Goal: Information Seeking & Learning: Learn about a topic

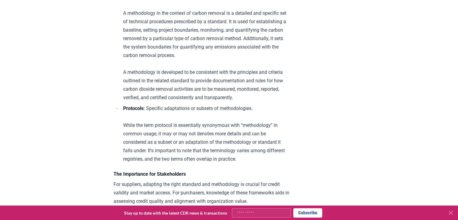
scroll to position [600, 0]
click at [191, 143] on li "Protocols : Specific adaptations or subsets of methodologies. While the term pr…" at bounding box center [205, 133] width 168 height 59
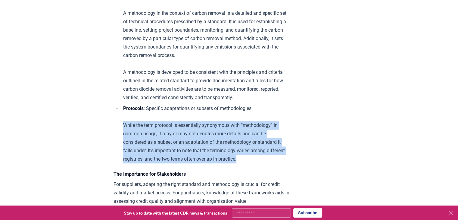
click at [191, 143] on li "Protocols : Specific adaptations or subsets of methodologies. While the term pr…" at bounding box center [205, 133] width 168 height 59
click at [184, 161] on li "Protocols : Specific adaptations or subsets of methodologies. While the term pr…" at bounding box center [205, 133] width 168 height 59
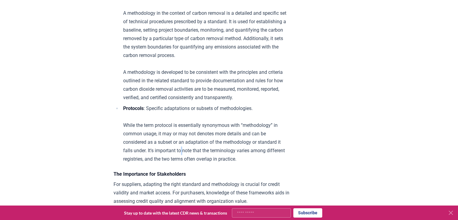
click at [184, 161] on li "Protocols : Specific adaptations or subsets of methodologies. While the term pr…" at bounding box center [205, 133] width 168 height 59
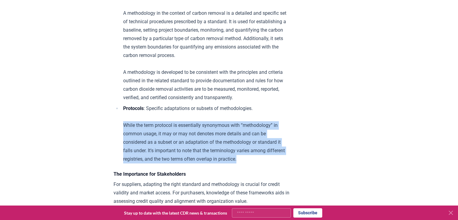
click at [184, 161] on li "Protocols : Specific adaptations or subsets of methodologies. While the term pr…" at bounding box center [205, 133] width 168 height 59
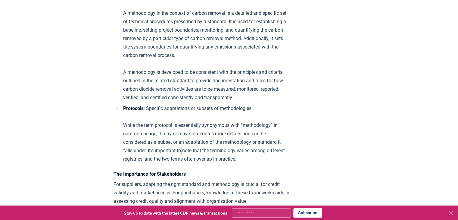
click at [184, 161] on li "Protocols : Specific adaptations or subsets of methodologies. While the term pr…" at bounding box center [205, 133] width 168 height 59
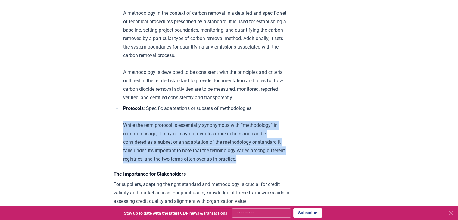
click at [184, 161] on li "Protocols : Specific adaptations or subsets of methodologies. While the term pr…" at bounding box center [205, 133] width 168 height 59
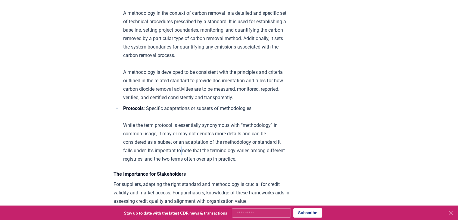
click at [184, 161] on li "Protocols : Specific adaptations or subsets of methodologies. While the term pr…" at bounding box center [205, 133] width 168 height 59
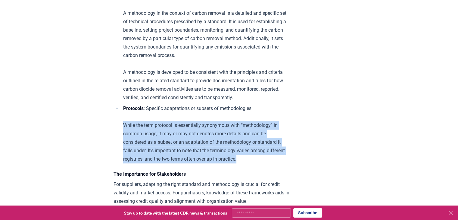
click at [184, 161] on li "Protocols : Specific adaptations or subsets of methodologies. While the term pr…" at bounding box center [205, 133] width 168 height 59
